Goal: Complete application form

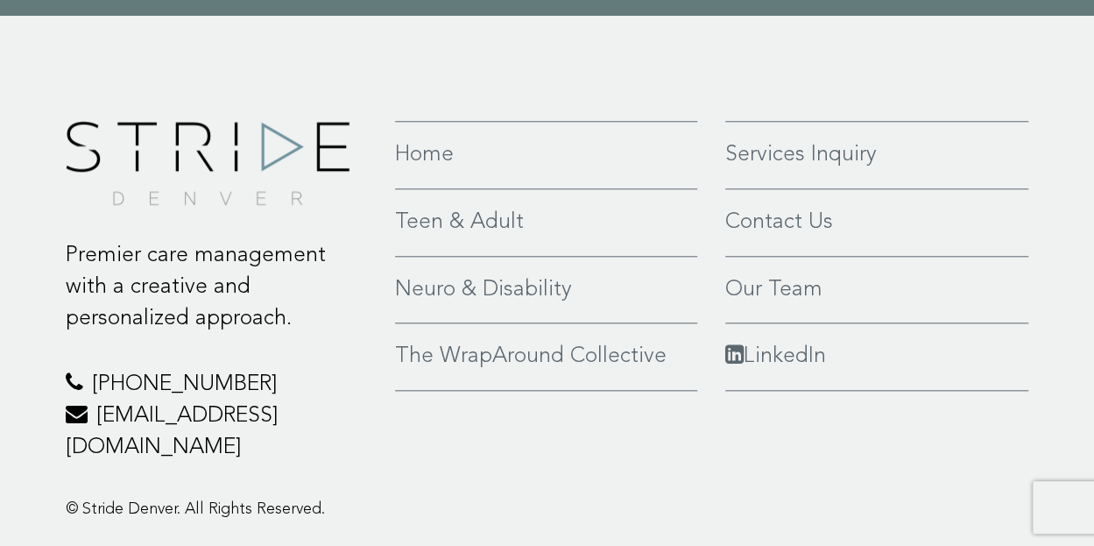
scroll to position [4033, 0]
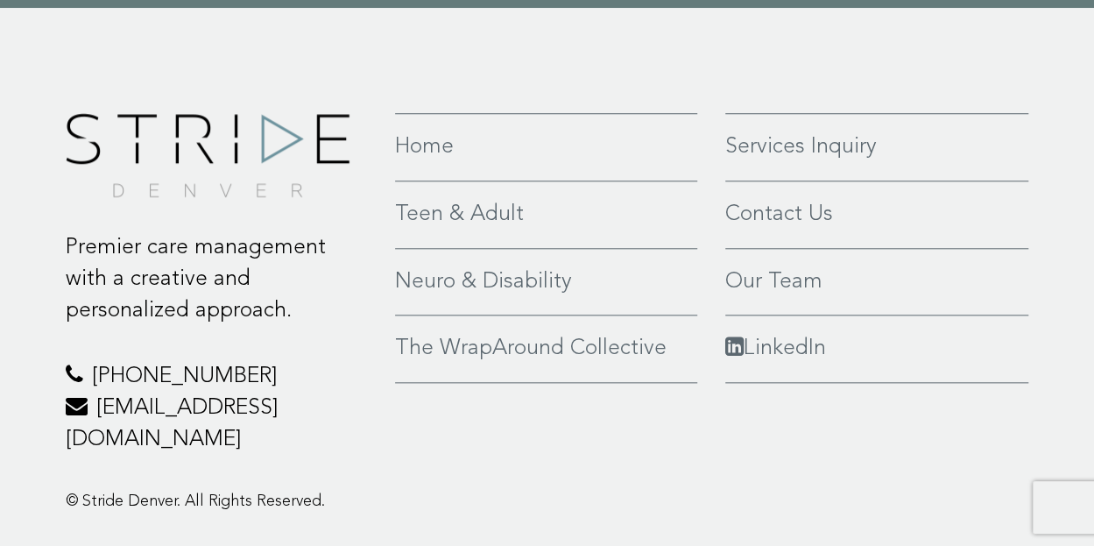
click at [399, 399] on div "Premier care management with a creative and personalized approach. [PHONE_NUMBE…" at bounding box center [548, 317] width 990 height 408
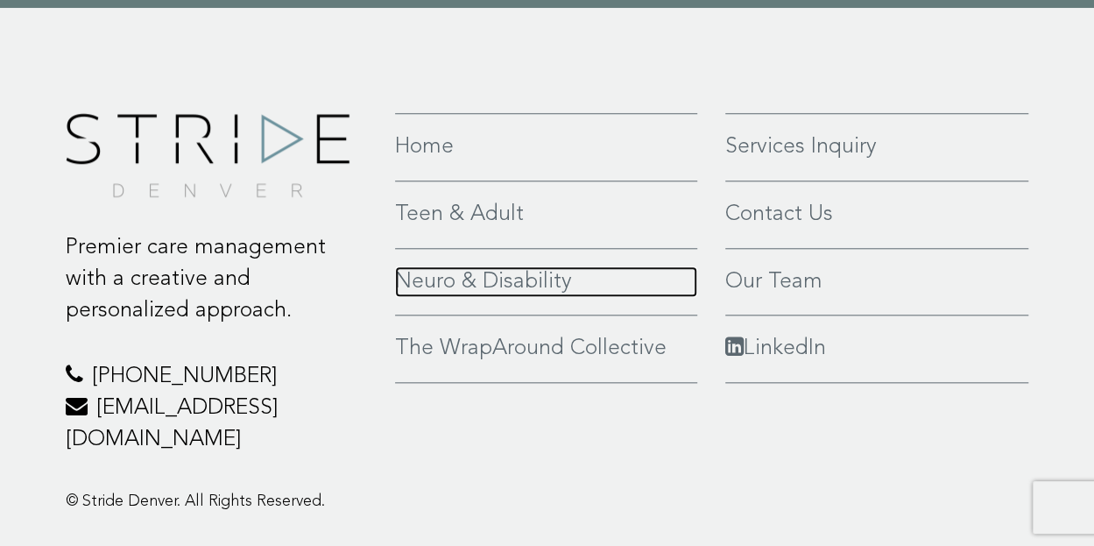
click at [423, 266] on link "Neuro & Disability" at bounding box center [546, 282] width 302 height 32
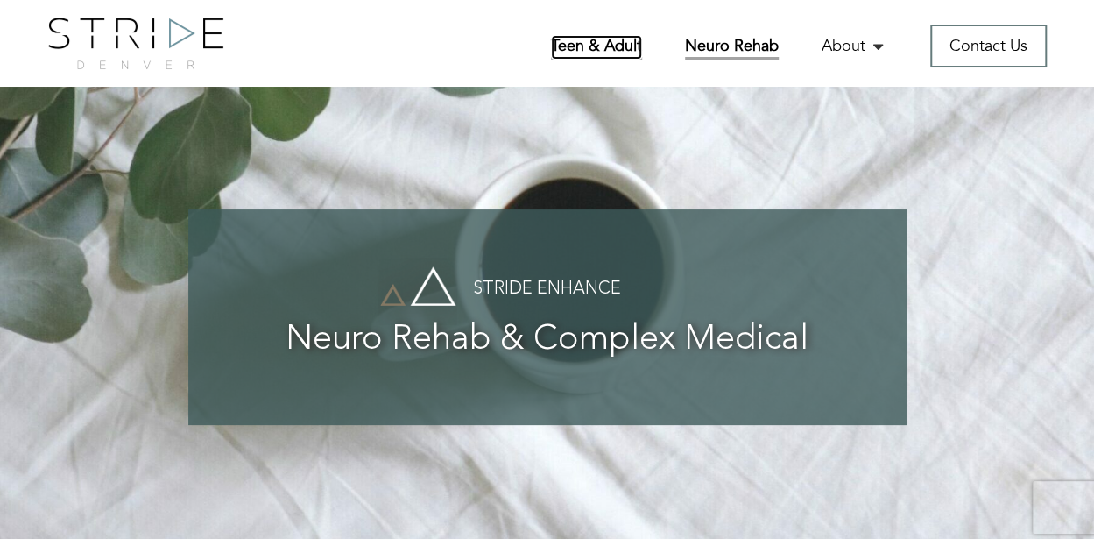
click at [580, 45] on link "Teen & Adult" at bounding box center [596, 47] width 91 height 25
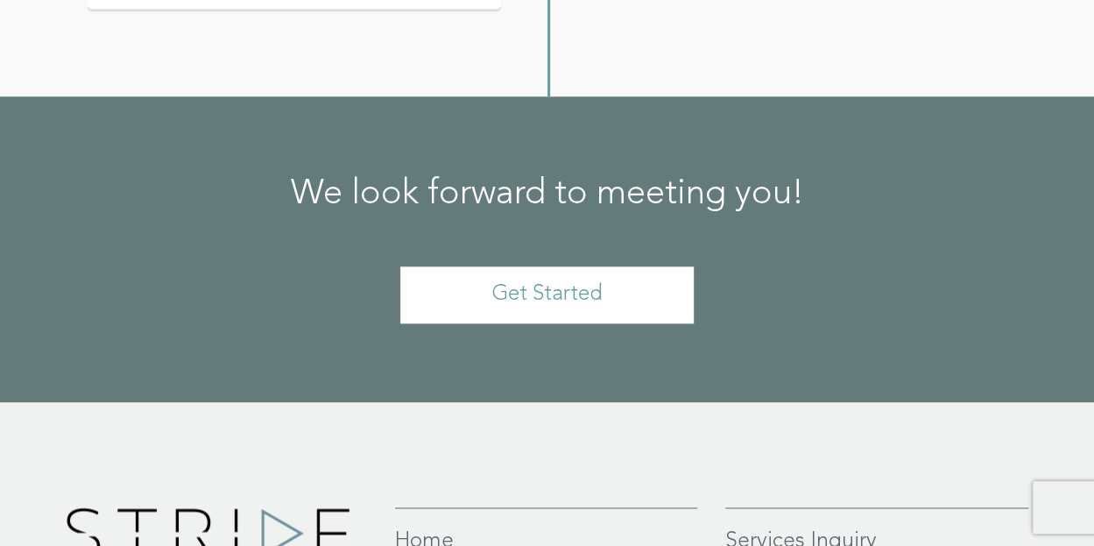
scroll to position [4144, 0]
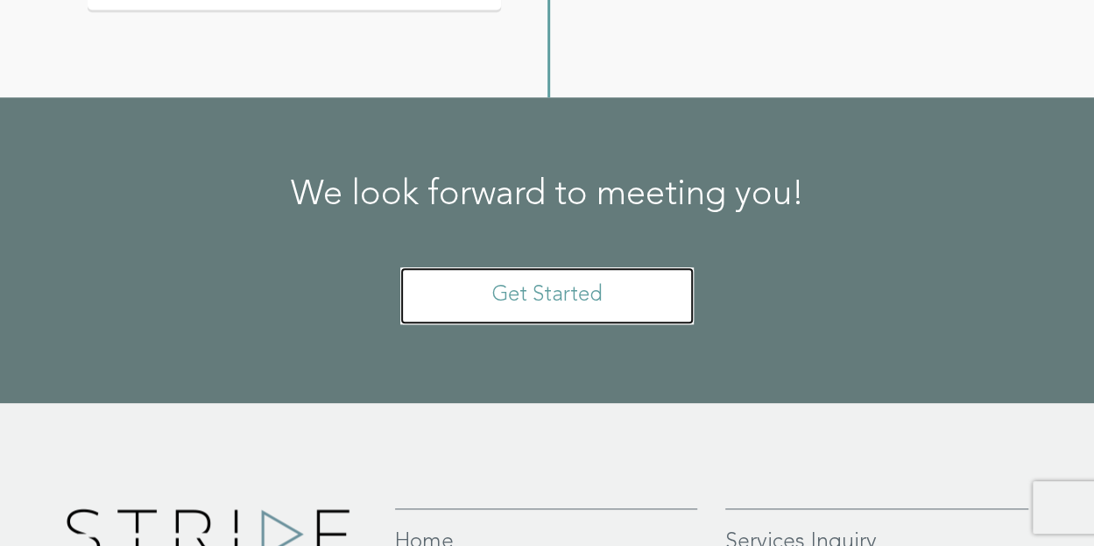
click at [614, 324] on link "Get Started" at bounding box center [546, 295] width 293 height 57
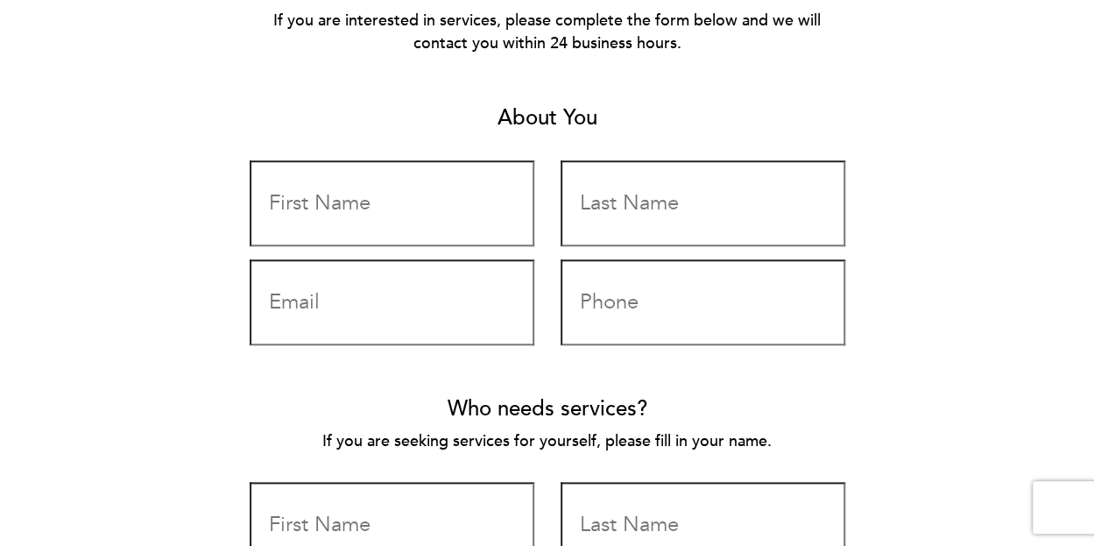
scroll to position [707, 0]
type input "Bronwyn"
type input "Pepple"
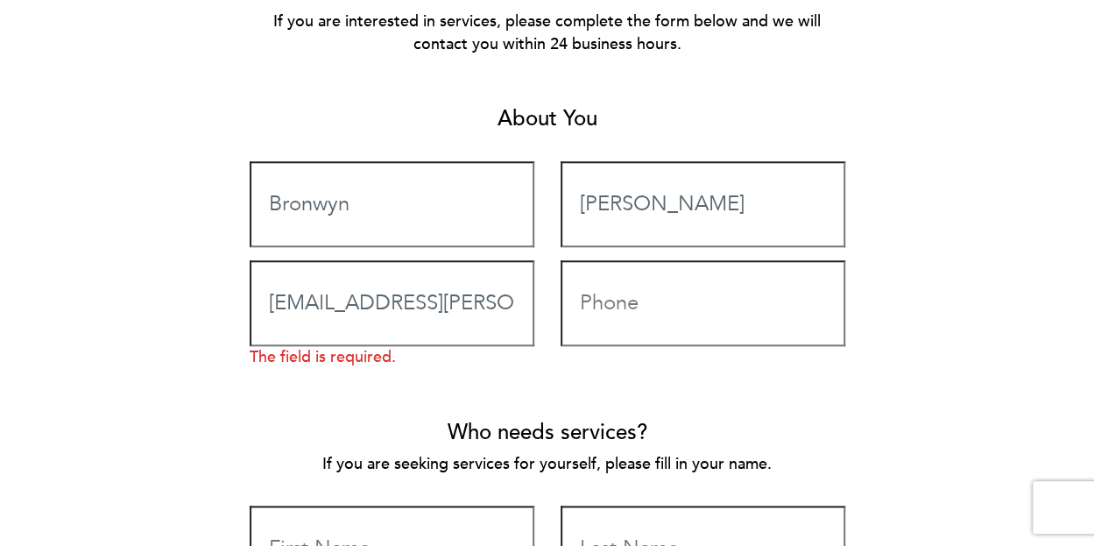
type input "bronwyn@pepple.org"
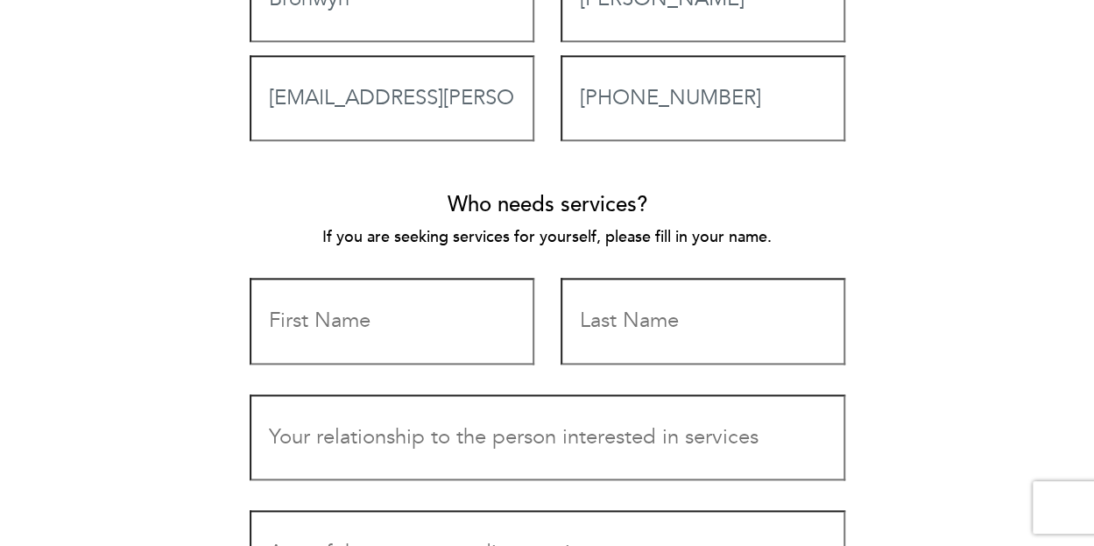
scroll to position [931, 0]
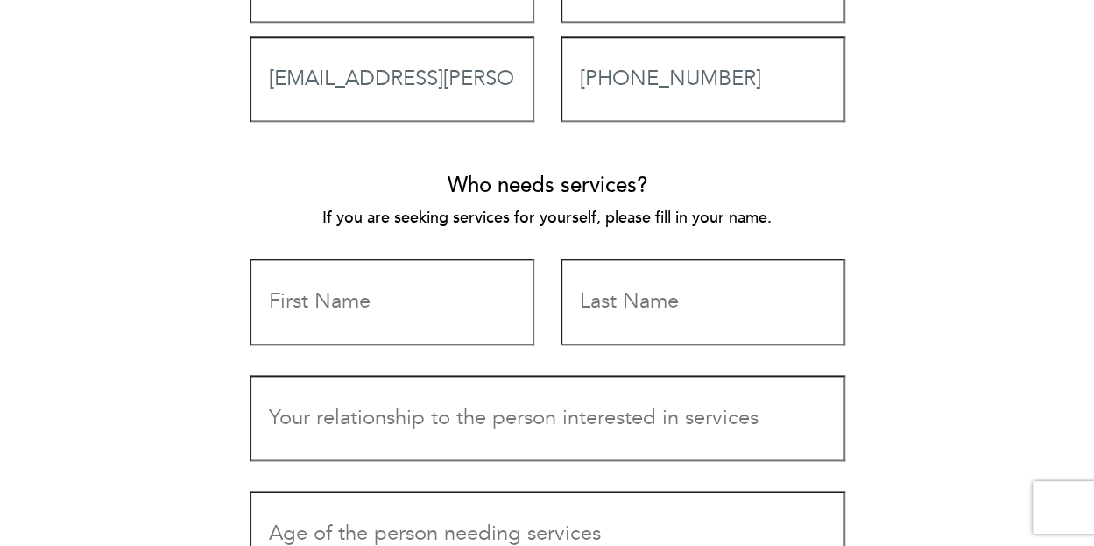
type input "303-507-0095"
click at [373, 299] on input "Contact form" at bounding box center [392, 301] width 285 height 86
type input "Fletchr"
type input "``"
type input "Fletcher"
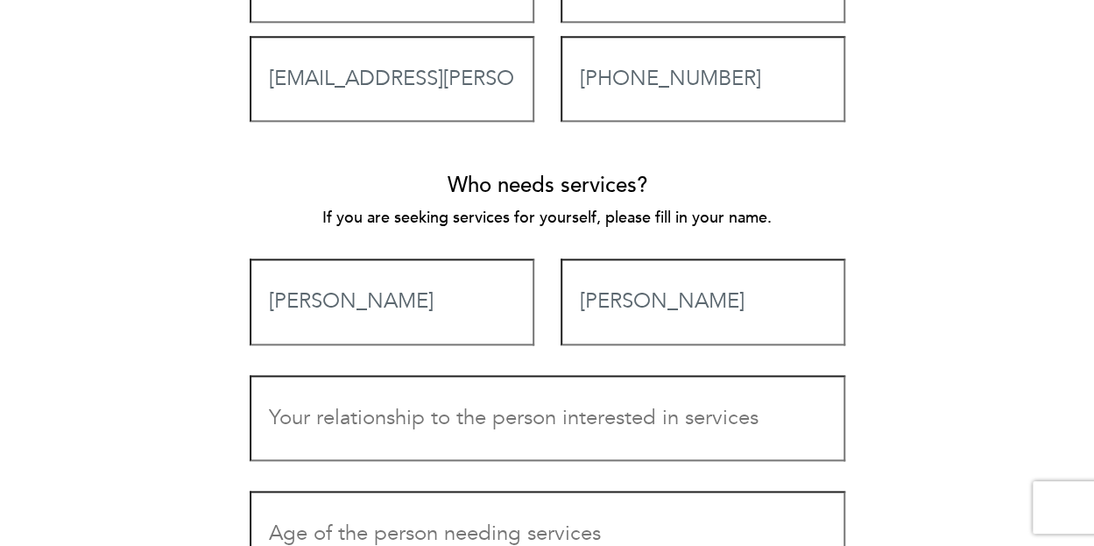
type input "Pepple"
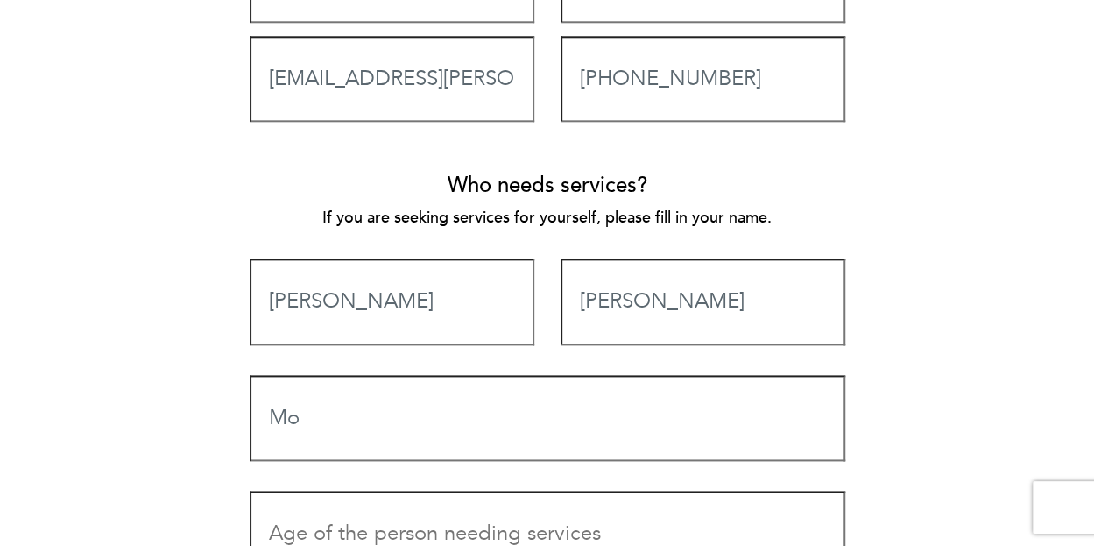
type input "M"
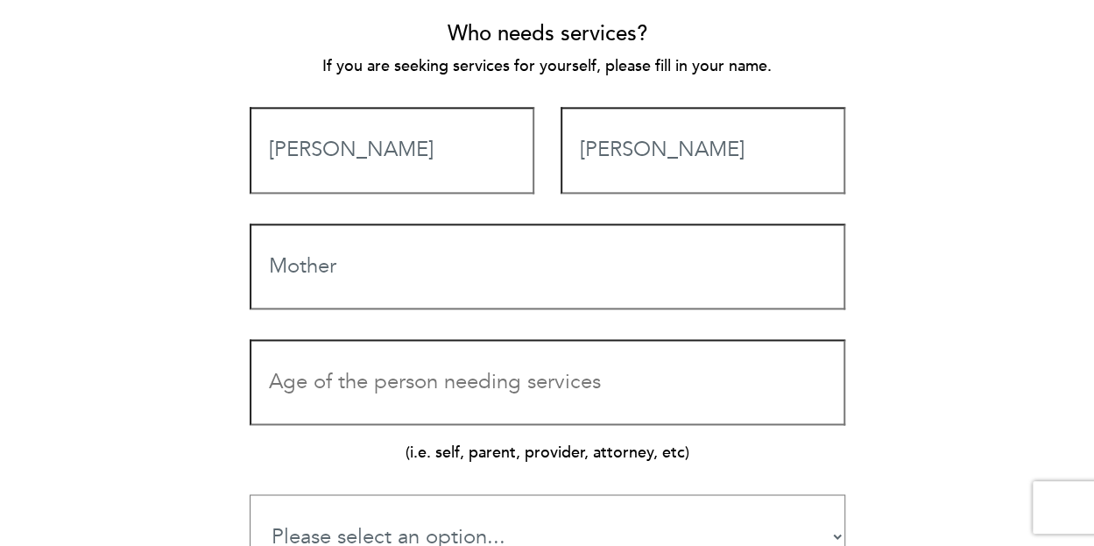
scroll to position [1083, 0]
type input "Mother"
click at [383, 393] on input "Contact form" at bounding box center [548, 381] width 596 height 86
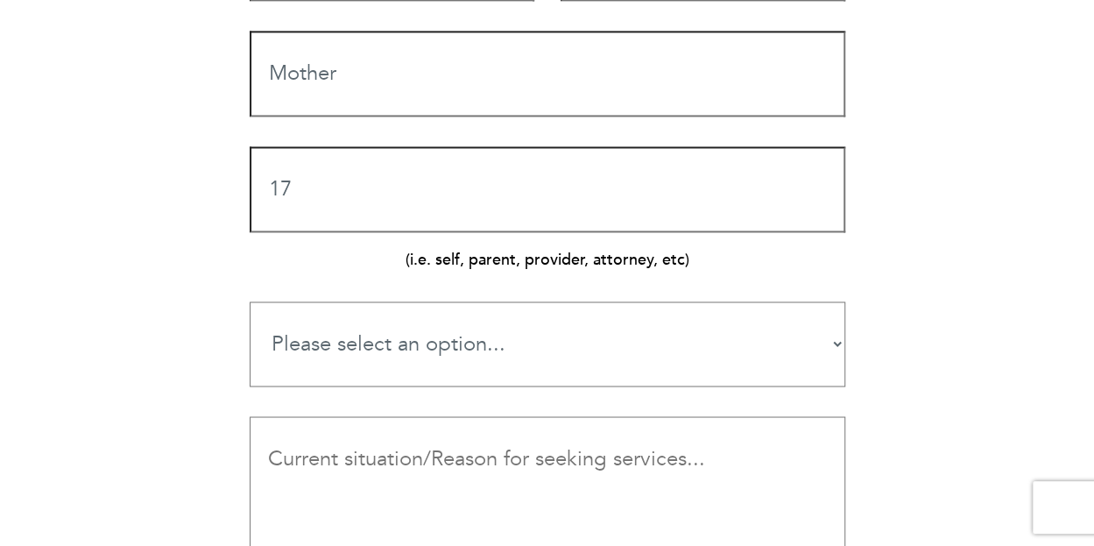
scroll to position [1288, 0]
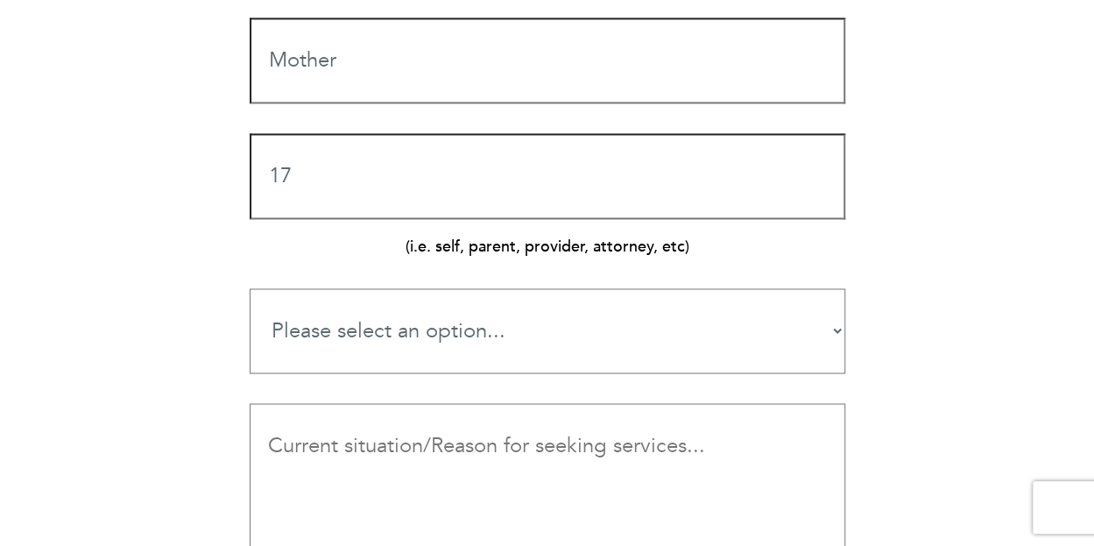
type input "17"
click at [417, 334] on select "Please select an option... Teen Services Young Adult Services Neuro-Rehab & Dis…" at bounding box center [548, 330] width 596 height 85
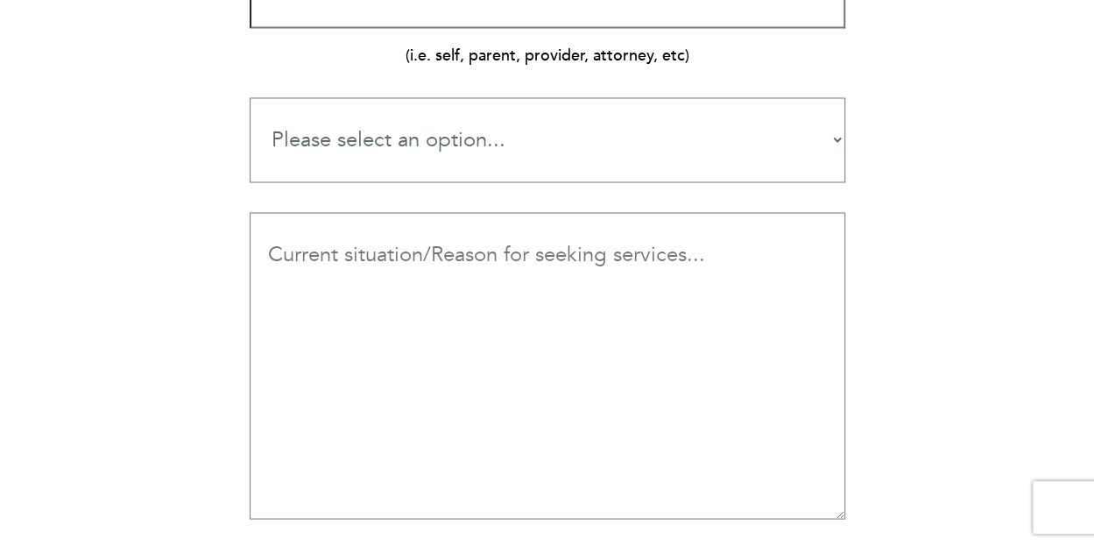
scroll to position [1509, 0]
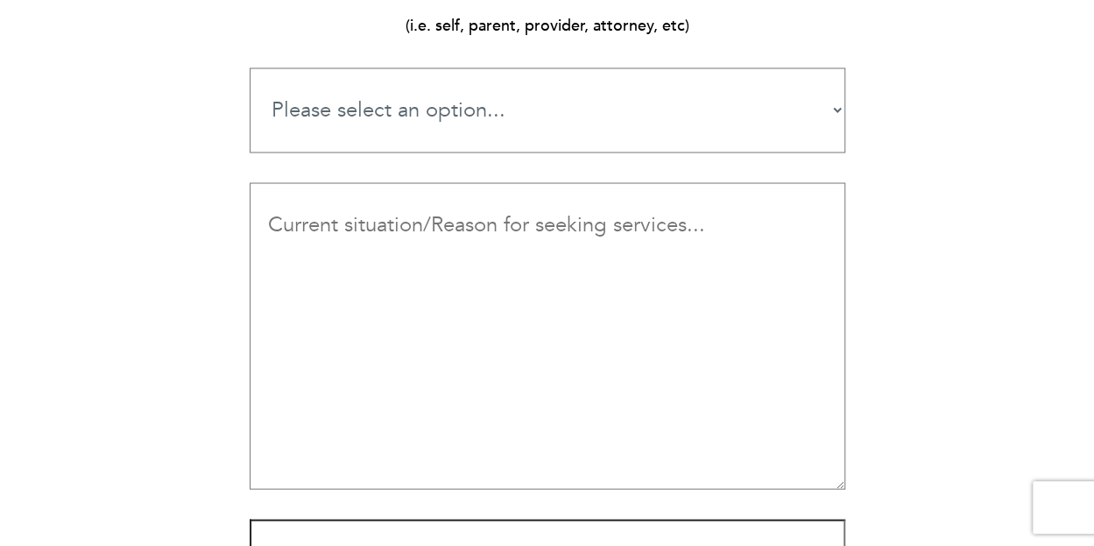
click at [452, 131] on select "Please select an option... Teen Services Young Adult Services Neuro-Rehab & Dis…" at bounding box center [548, 109] width 596 height 85
select select "Teen Services"
click at [250, 67] on select "Please select an option... Teen Services Young Adult Services Neuro-Rehab & Dis…" at bounding box center [548, 109] width 596 height 85
click at [398, 241] on textarea "Contact form" at bounding box center [548, 335] width 596 height 307
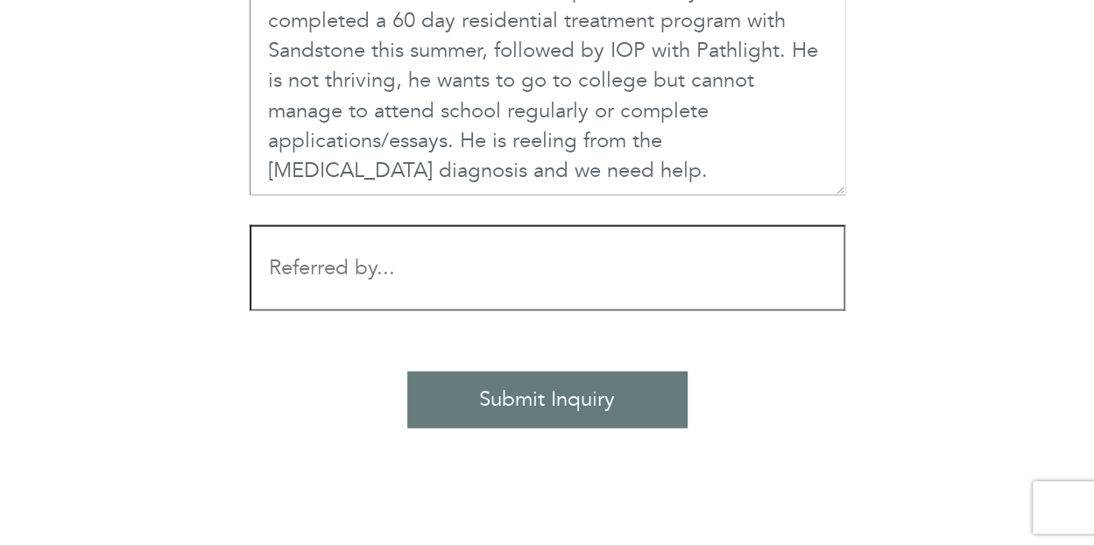
scroll to position [1803, 0]
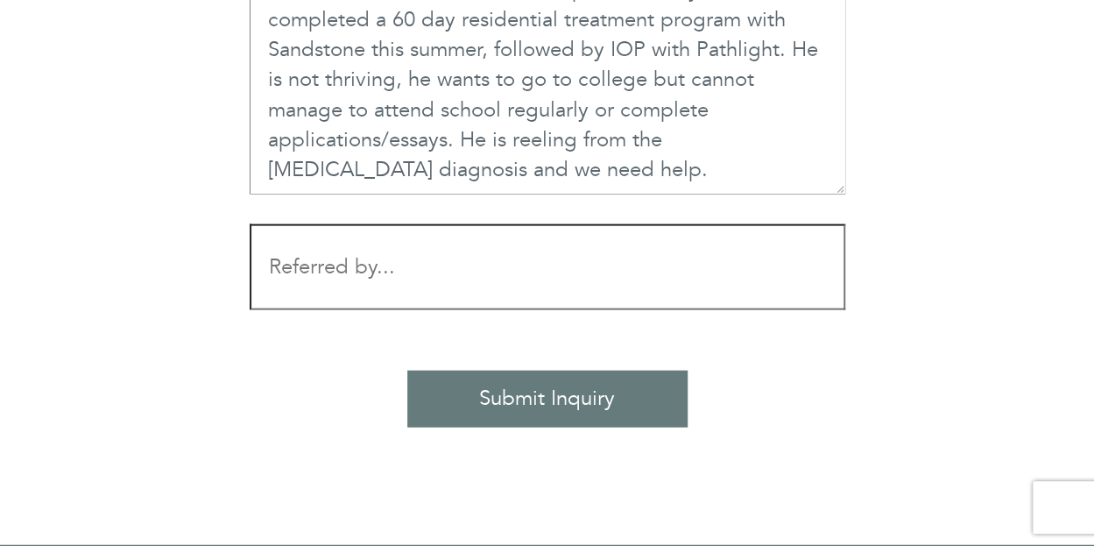
type textarea "Fletcher was just diagnosed with autism. He has struggled with mental health an…"
click at [314, 257] on input "Contact form" at bounding box center [548, 267] width 596 height 86
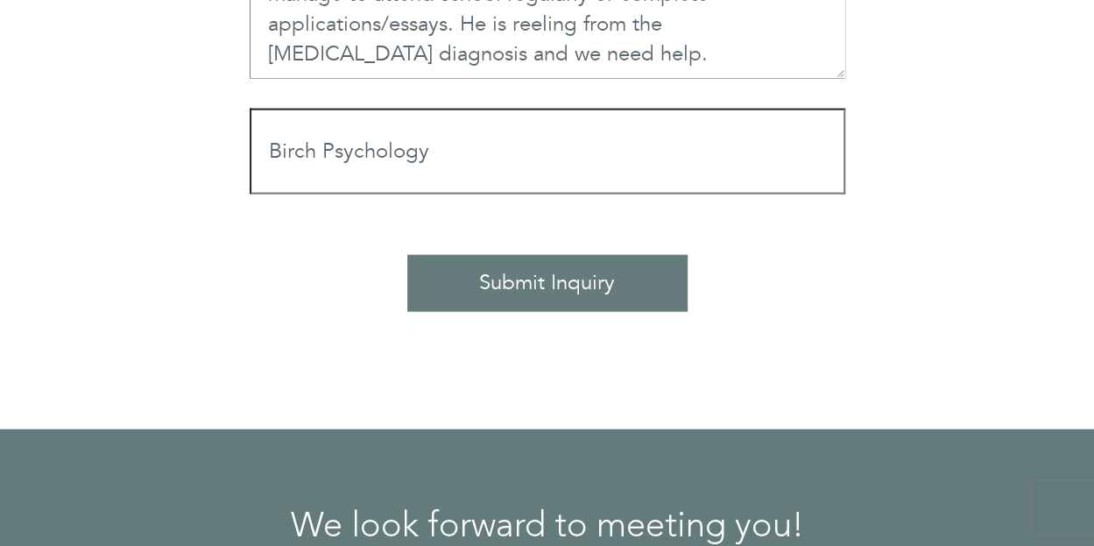
scroll to position [1933, 0]
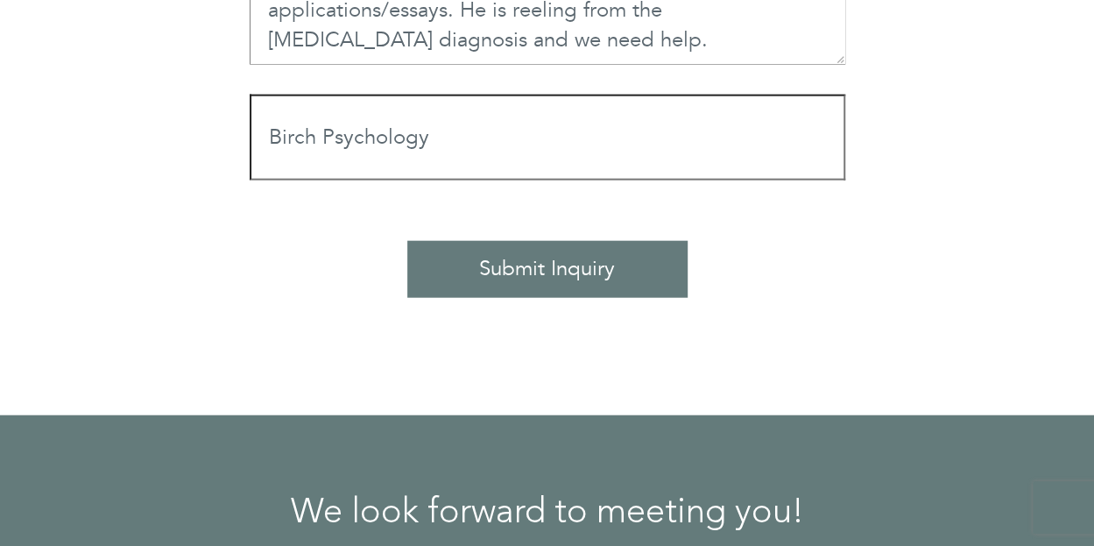
type input "Birch Psychology"
click at [537, 279] on input "Submit Inquiry" at bounding box center [547, 269] width 280 height 56
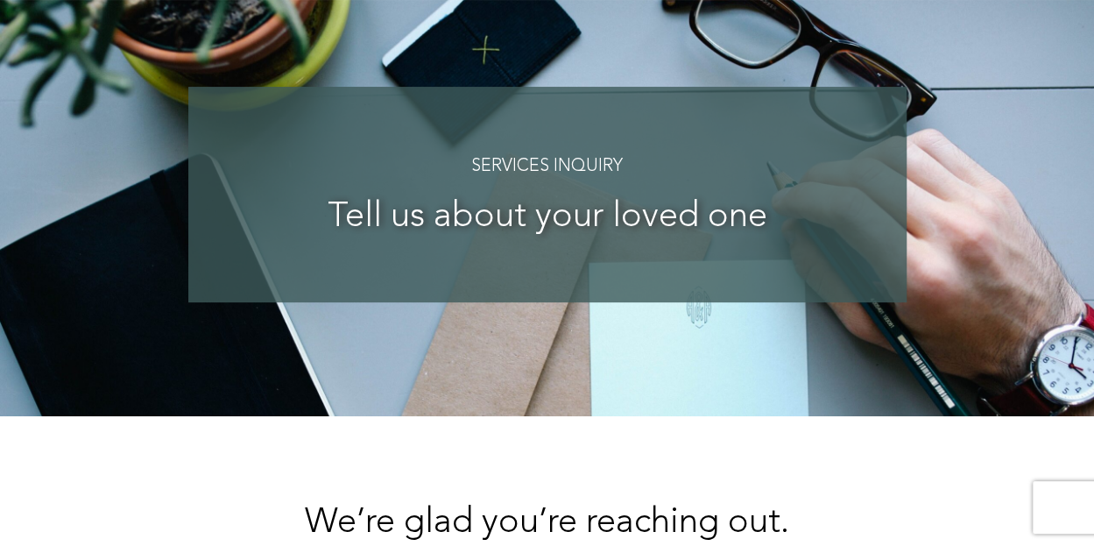
scroll to position [0, 0]
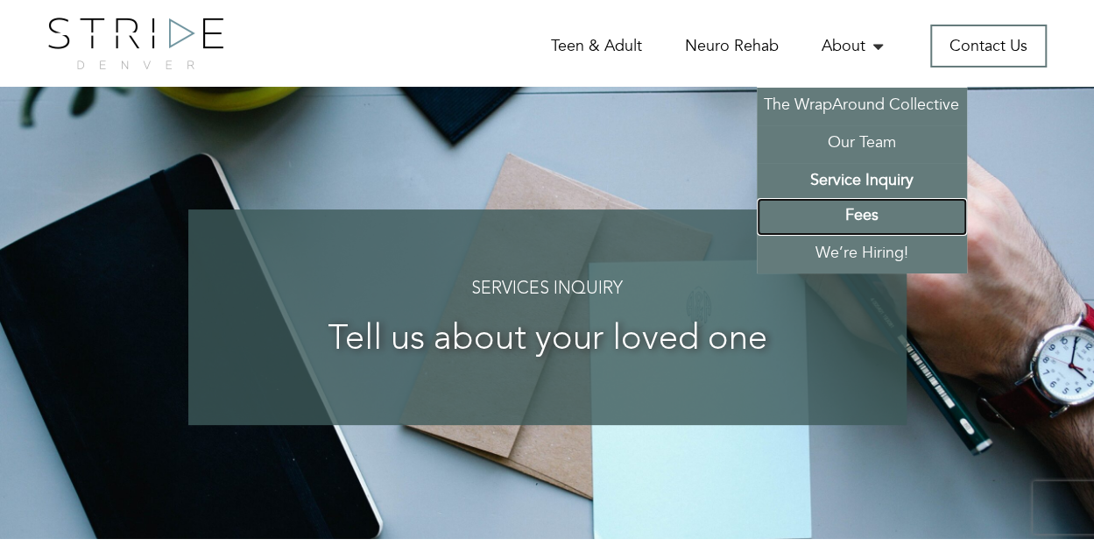
click at [886, 215] on link "Fees" at bounding box center [862, 217] width 210 height 38
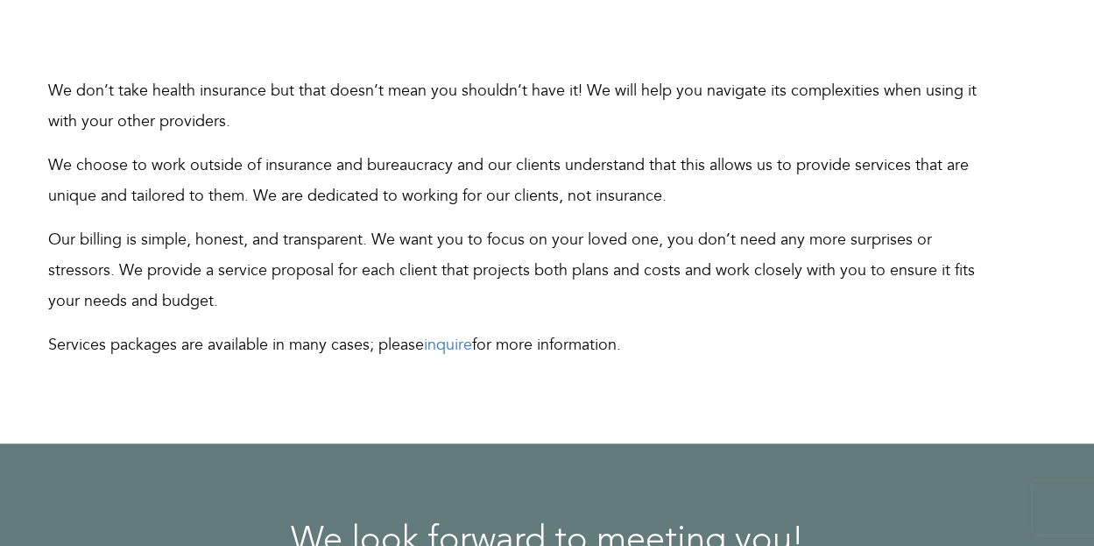
scroll to position [562, 0]
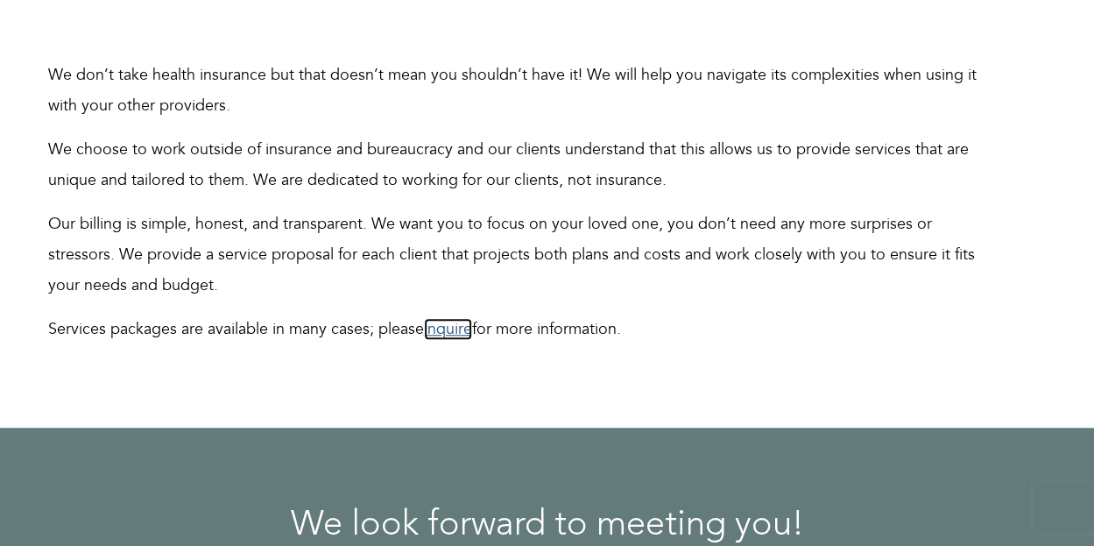
click at [438, 334] on link "inquire" at bounding box center [448, 329] width 48 height 22
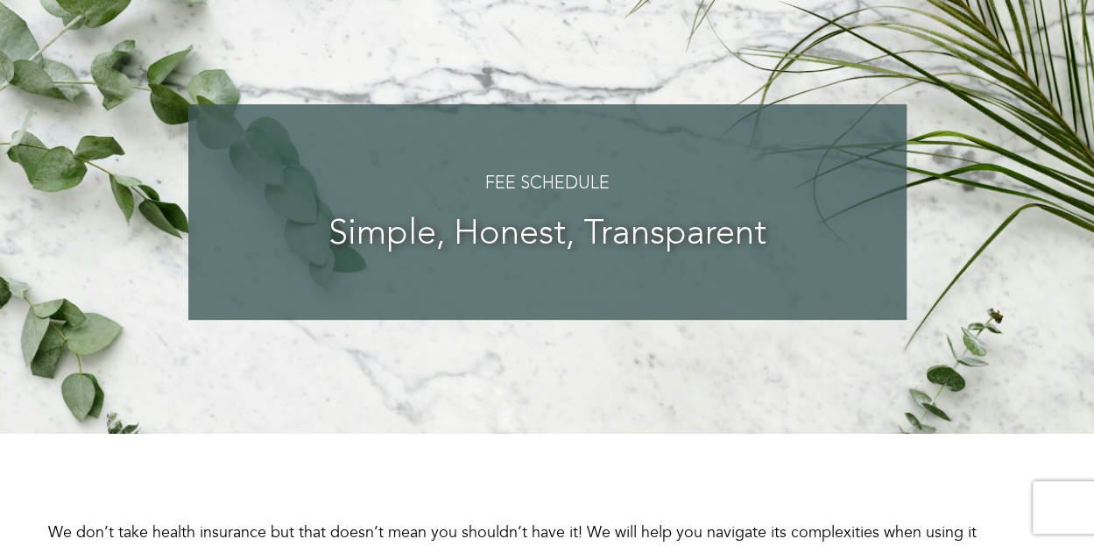
scroll to position [0, 0]
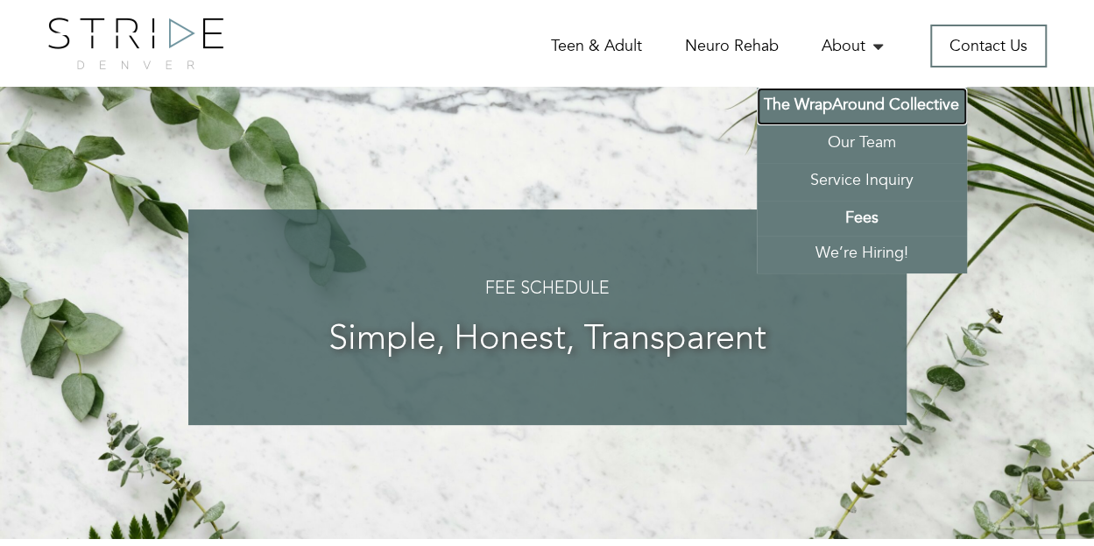
click at [840, 112] on link "The WrapAround Collective" at bounding box center [862, 107] width 210 height 38
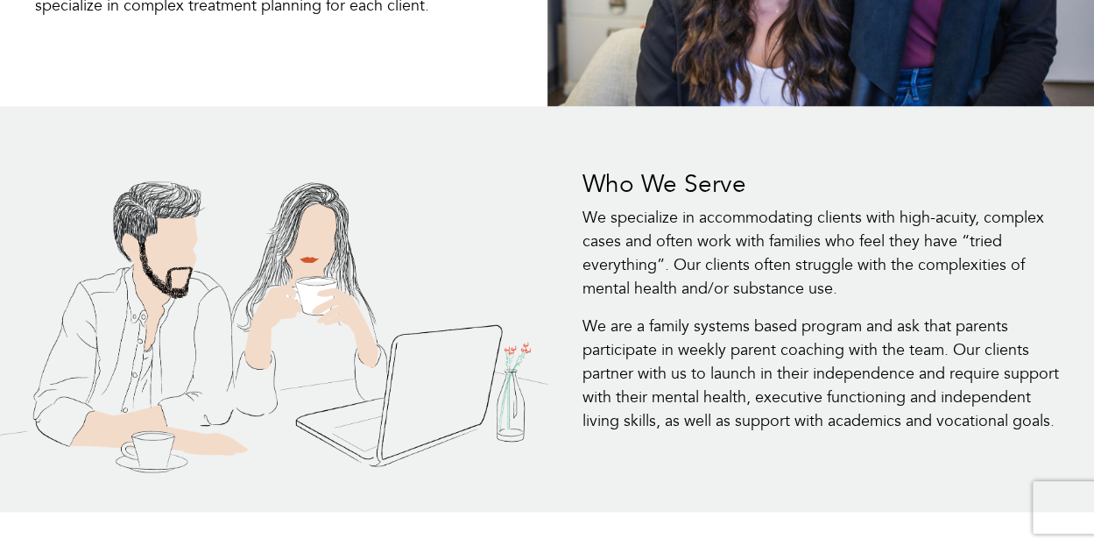
scroll to position [798, 0]
